Goal: Navigation & Orientation: Understand site structure

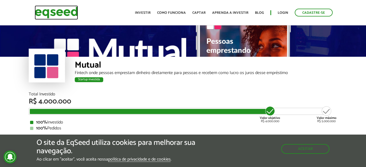
click at [74, 9] on img at bounding box center [56, 12] width 43 height 14
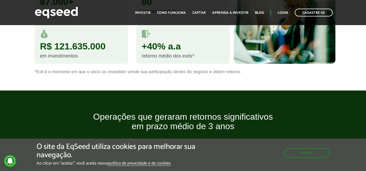
scroll to position [456, 0]
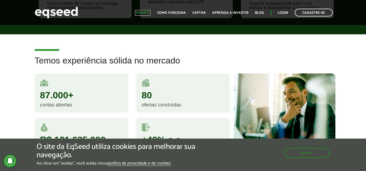
click at [141, 14] on link "Investir" at bounding box center [143, 13] width 16 height 4
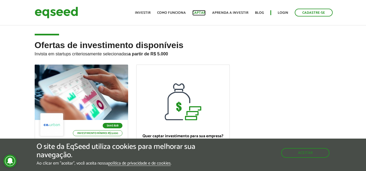
click at [198, 14] on link "Captar" at bounding box center [198, 13] width 13 height 4
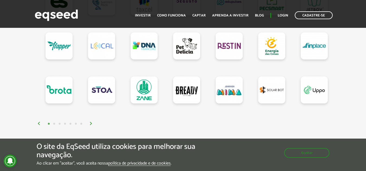
scroll to position [541, 0]
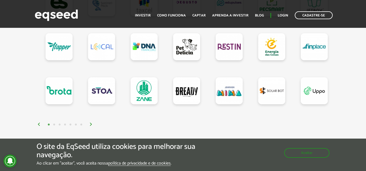
click at [57, 127] on button "3" at bounding box center [59, 124] width 5 height 5
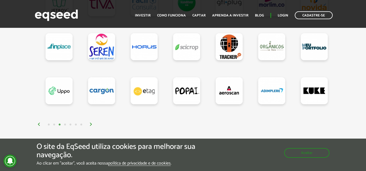
click at [65, 126] on button "4" at bounding box center [64, 124] width 5 height 5
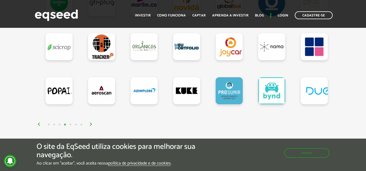
click at [70, 127] on button "5" at bounding box center [70, 124] width 5 height 5
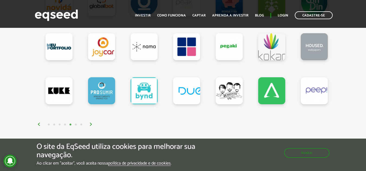
click at [77, 128] on button "6" at bounding box center [75, 124] width 5 height 5
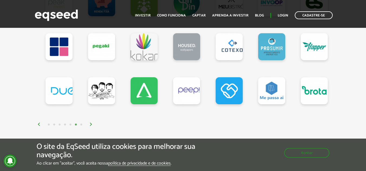
click at [82, 128] on button "7" at bounding box center [80, 124] width 5 height 5
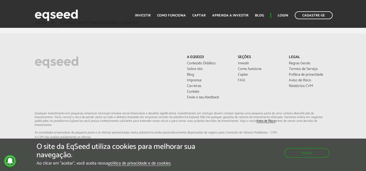
scroll to position [1685, 0]
